Goal: Transaction & Acquisition: Obtain resource

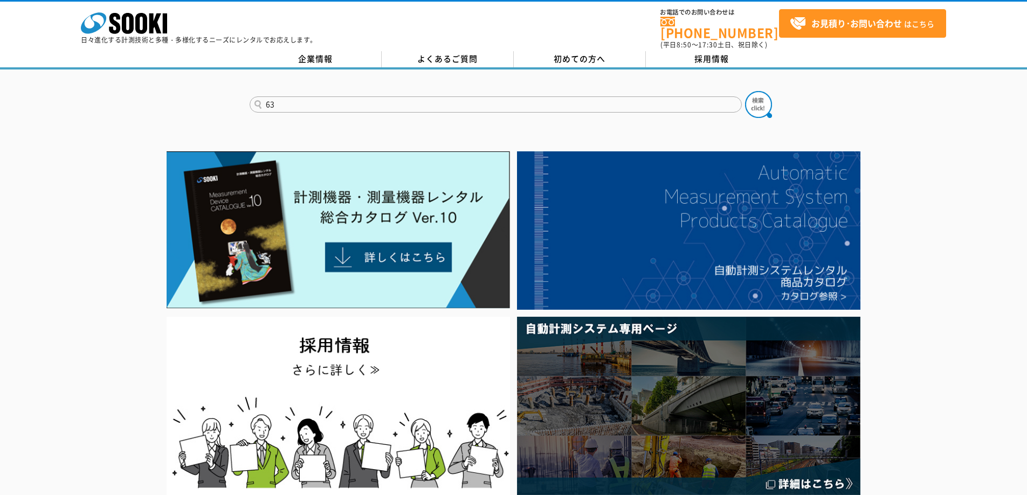
type input "63"
click at [745, 91] on button at bounding box center [758, 104] width 27 height 27
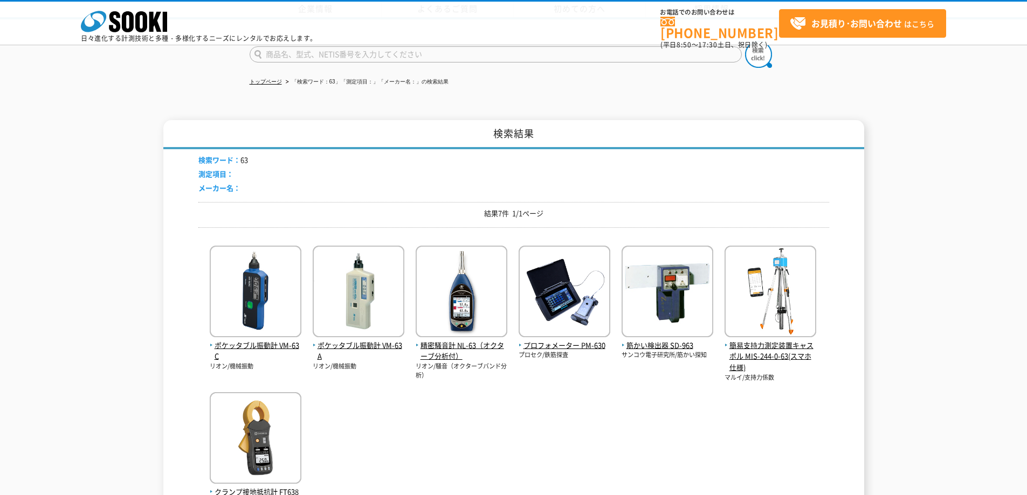
scroll to position [90, 0]
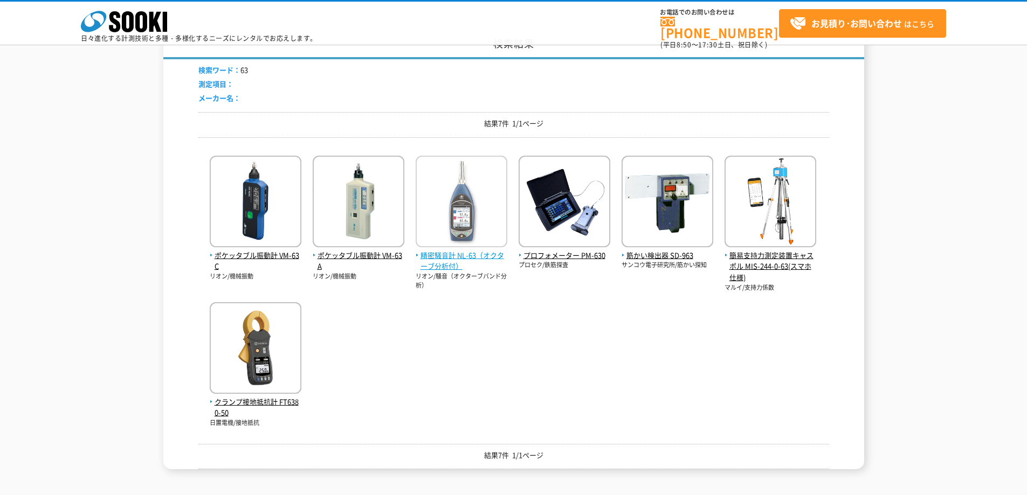
click at [471, 260] on span "精密騒音計 NL-63（オクターブ分析付）" at bounding box center [462, 261] width 92 height 23
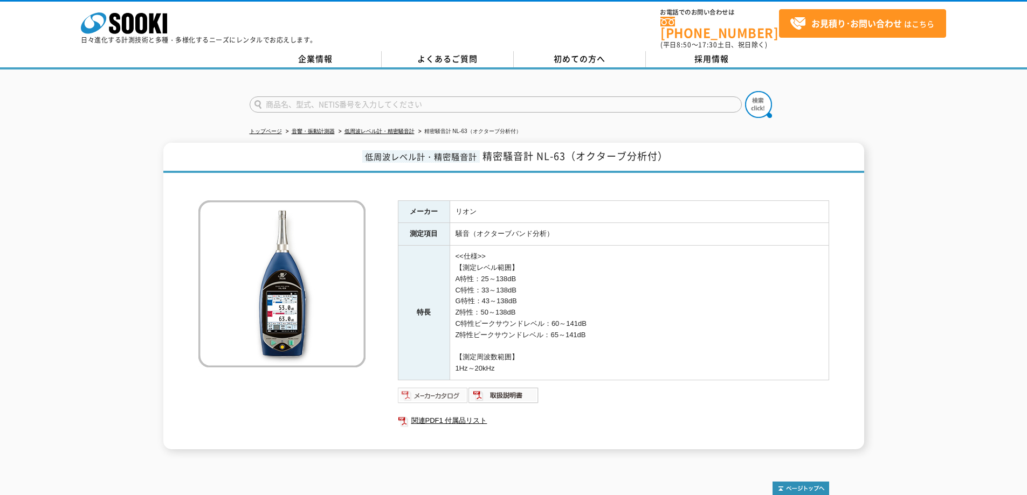
click at [448, 387] on img at bounding box center [433, 395] width 71 height 17
